Goal: Register for event/course

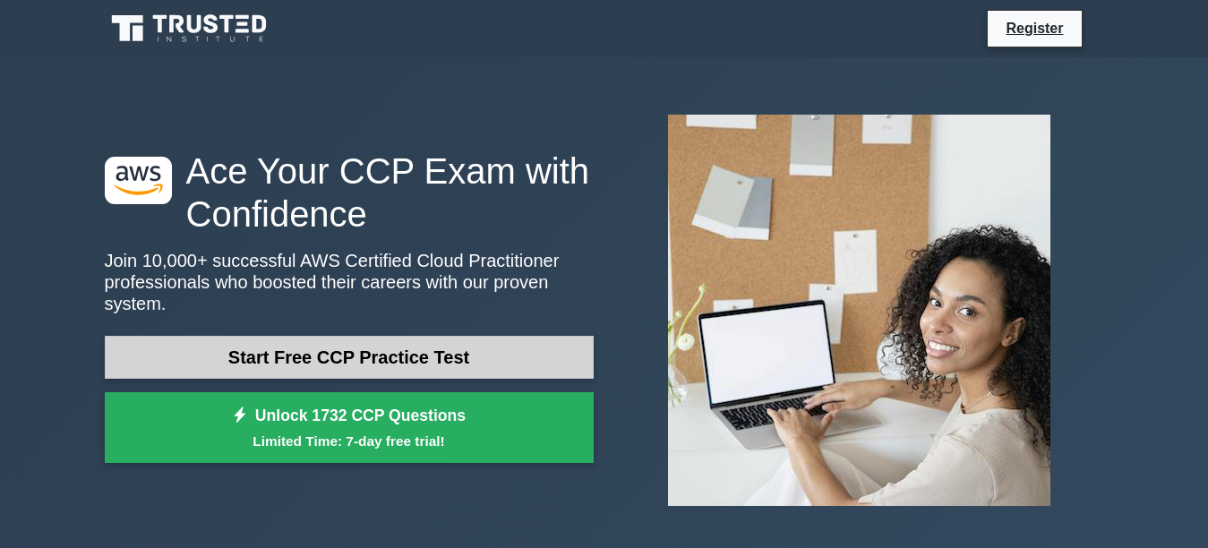
click at [332, 350] on link "Start Free CCP Practice Test" at bounding box center [349, 357] width 489 height 43
click at [315, 342] on link "Start Free CCP Practice Test" at bounding box center [349, 357] width 489 height 43
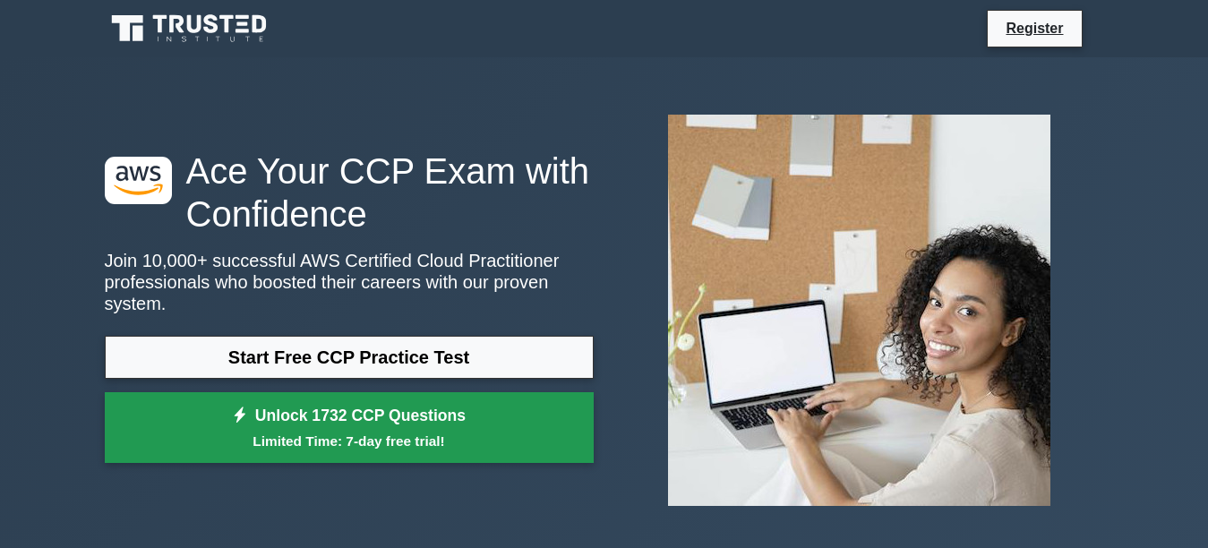
click at [355, 410] on link "Unlock 1732 CCP Questions Limited Time: 7-day free trial!" at bounding box center [349, 428] width 489 height 72
